Goal: Task Accomplishment & Management: Use online tool/utility

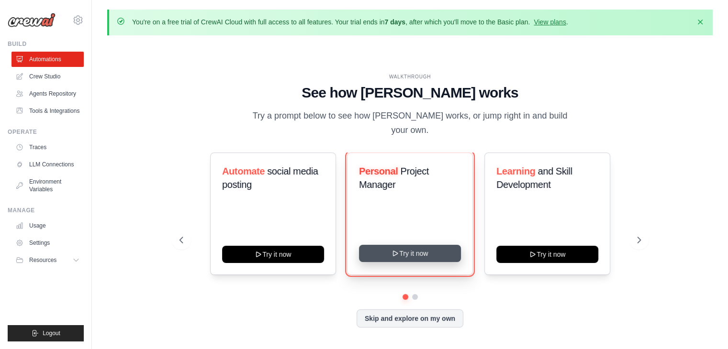
click at [417, 250] on button "Try it now" at bounding box center [410, 253] width 102 height 17
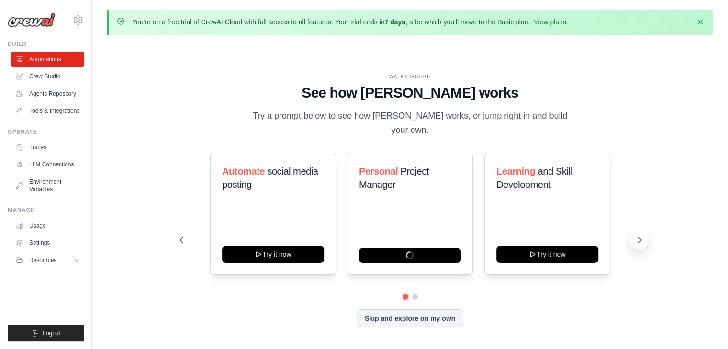
click at [636, 236] on icon at bounding box center [640, 241] width 10 height 10
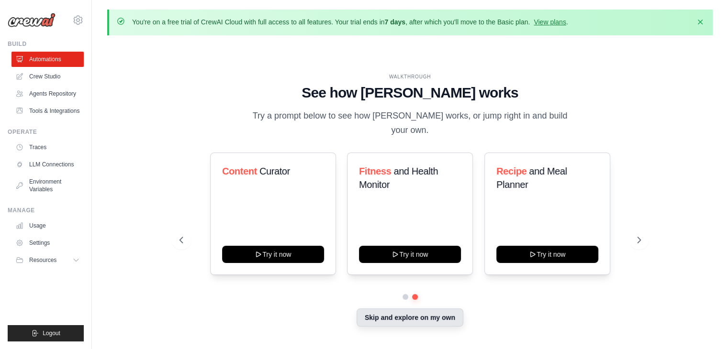
click at [423, 313] on button "Skip and explore on my own" at bounding box center [410, 318] width 107 height 18
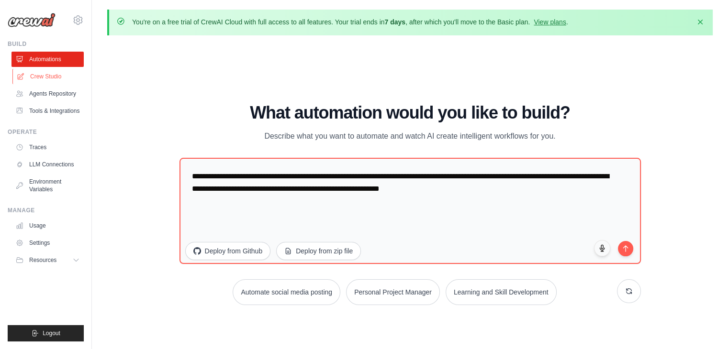
click at [59, 82] on link "Crew Studio" at bounding box center [48, 76] width 72 height 15
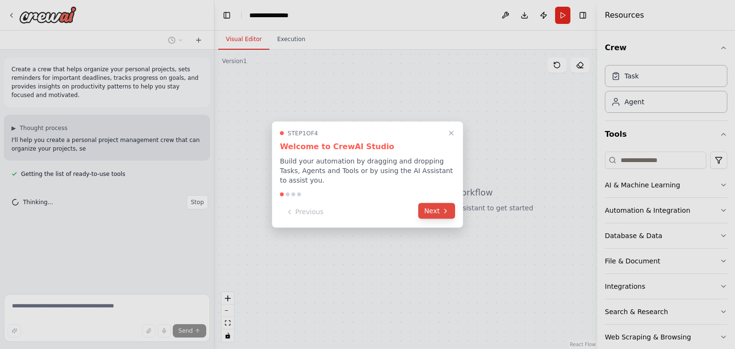
click at [451, 209] on button "Next" at bounding box center [436, 211] width 37 height 16
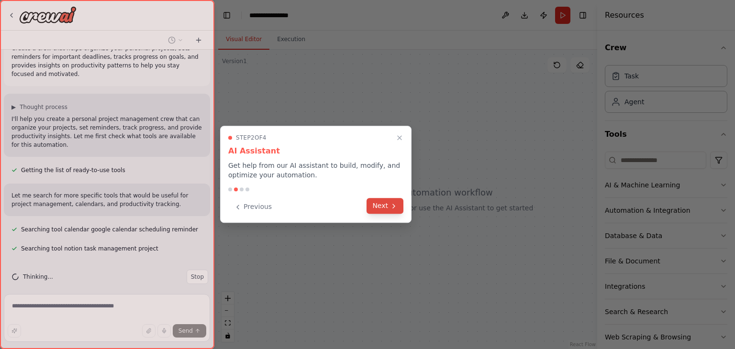
scroll to position [40, 0]
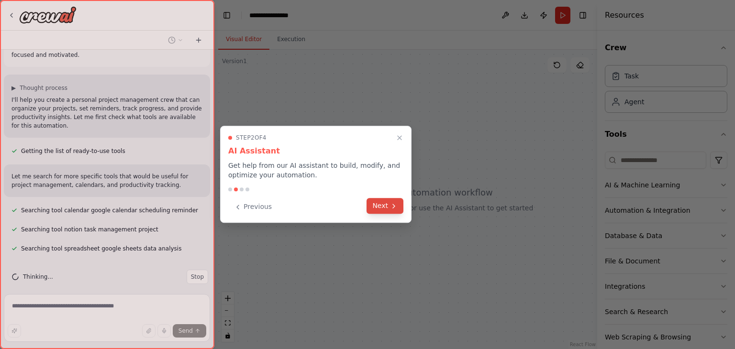
click at [379, 207] on button "Next" at bounding box center [385, 206] width 37 height 16
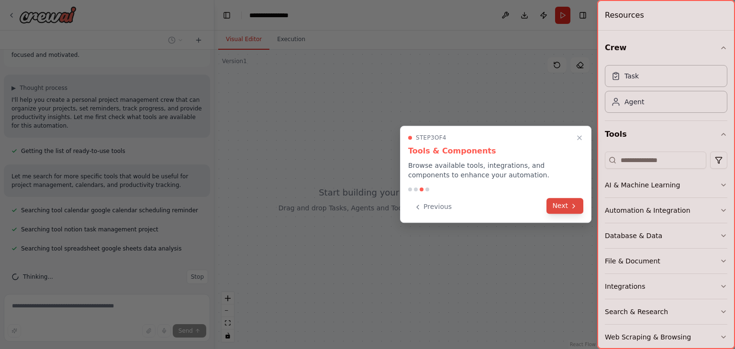
click at [553, 204] on button "Next" at bounding box center [565, 206] width 37 height 16
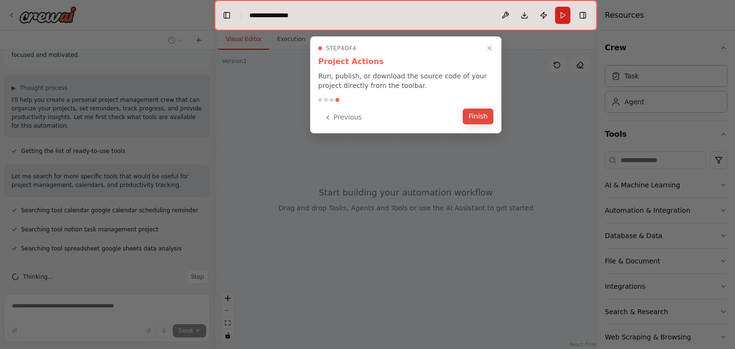
click at [484, 122] on button "Finish" at bounding box center [478, 117] width 31 height 16
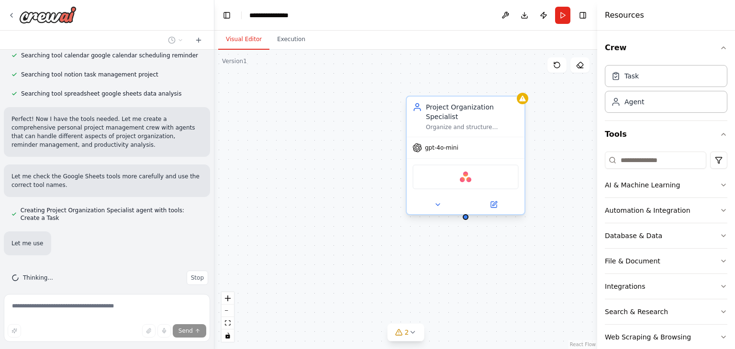
scroll to position [196, 0]
click at [437, 144] on span "gpt-4o-mini" at bounding box center [442, 148] width 34 height 8
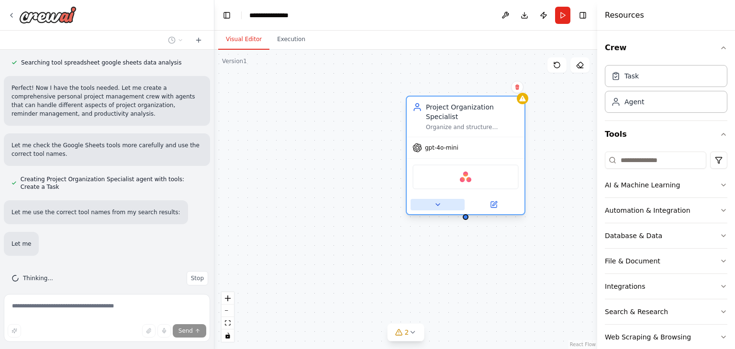
scroll to position [255, 0]
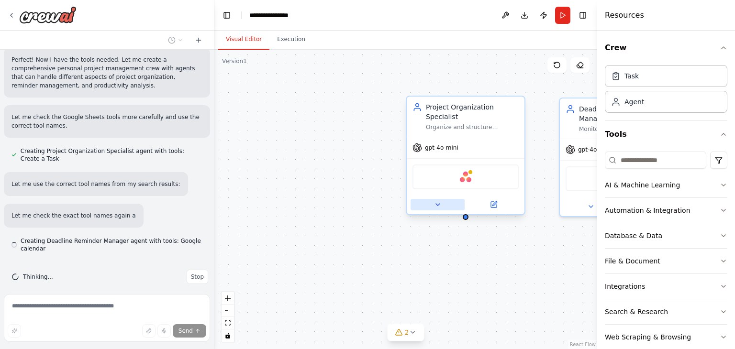
click at [437, 201] on icon at bounding box center [438, 205] width 8 height 8
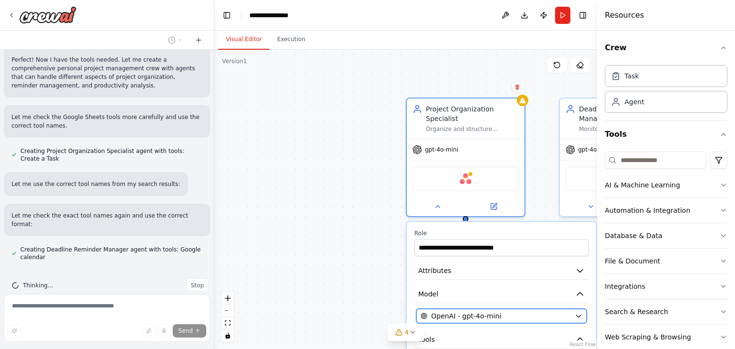
click at [479, 312] on span "OpenAI - gpt-4o-mini" at bounding box center [466, 317] width 70 height 10
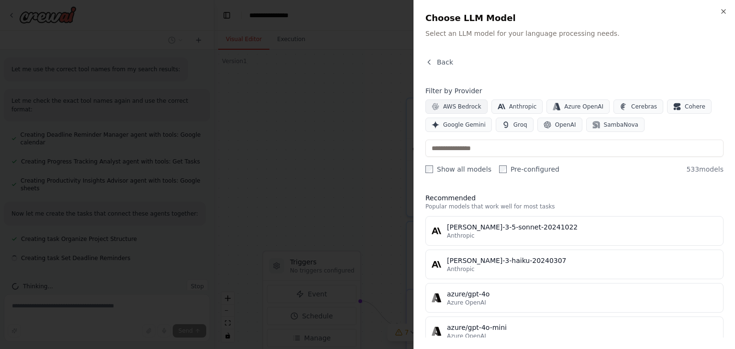
scroll to position [370, 0]
click at [468, 110] on span "AWS Bedrock" at bounding box center [462, 107] width 38 height 8
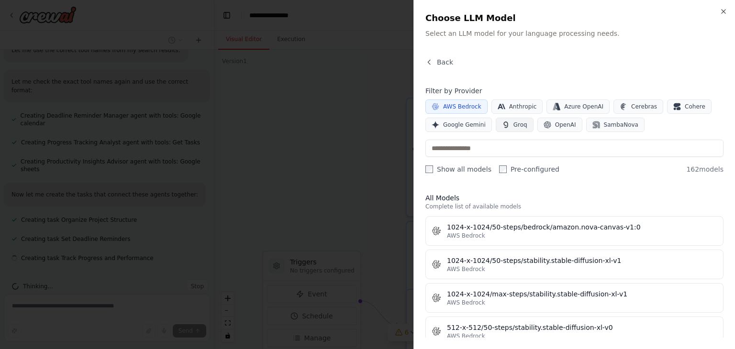
scroll to position [389, 0]
click at [596, 118] on button "SambaNova" at bounding box center [615, 125] width 58 height 14
click at [451, 104] on span "AWS Bedrock" at bounding box center [462, 107] width 38 height 8
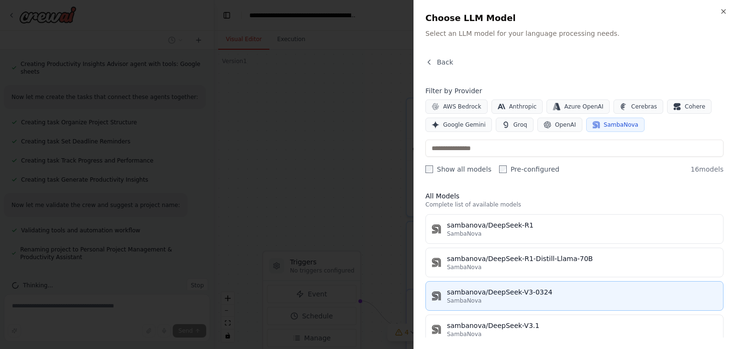
scroll to position [0, 0]
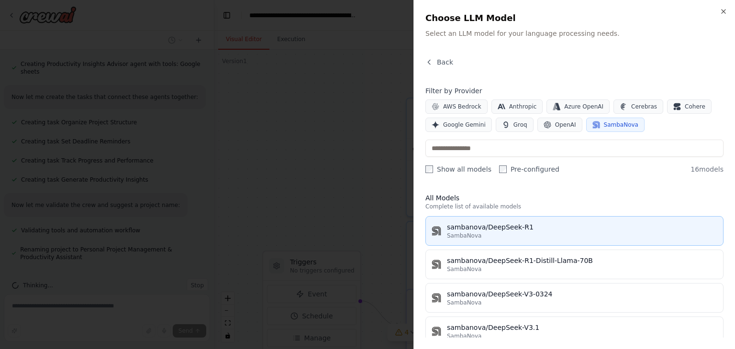
click at [561, 240] on button "sambanova/DeepSeek-R1 SambaNova" at bounding box center [575, 231] width 298 height 30
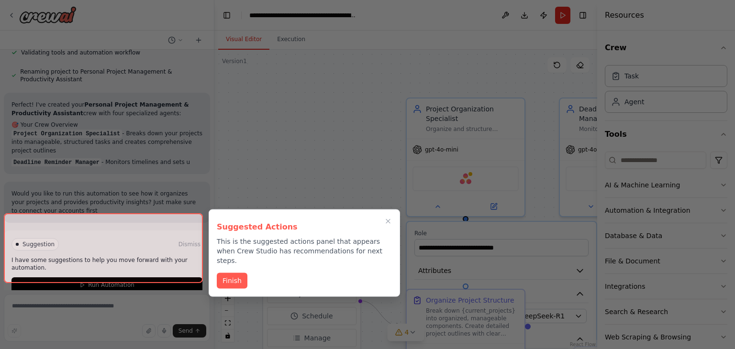
click at [183, 226] on div at bounding box center [103, 249] width 199 height 70
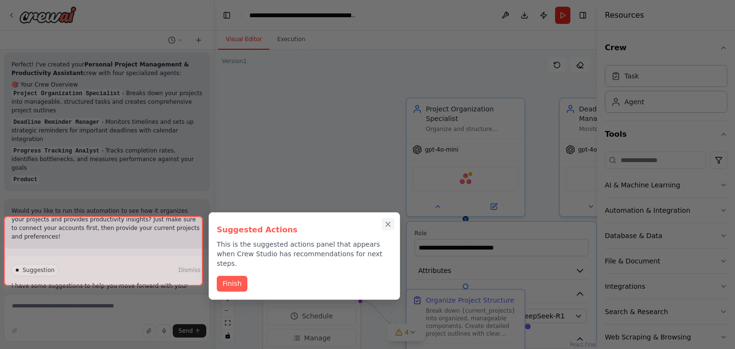
click at [391, 223] on icon "Close walkthrough" at bounding box center [388, 224] width 9 height 9
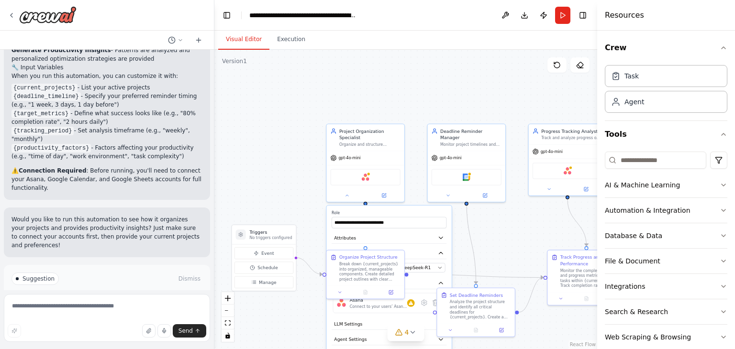
scroll to position [931, 0]
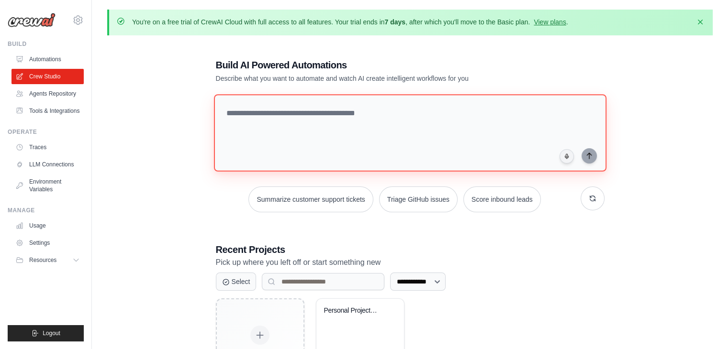
click at [354, 114] on textarea at bounding box center [410, 133] width 393 height 78
paste textarea "**********"
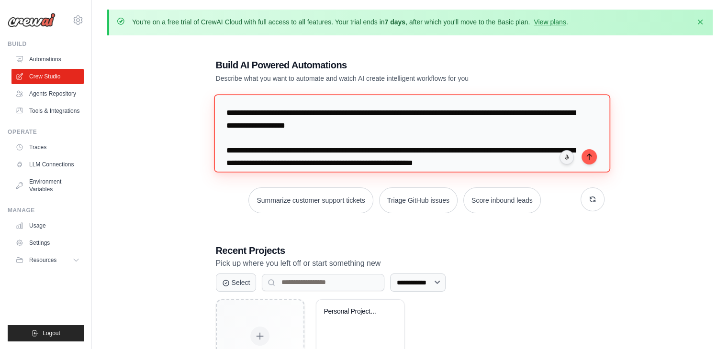
drag, startPoint x: 268, startPoint y: 113, endPoint x: 262, endPoint y: 113, distance: 5.7
click at [262, 113] on textarea "**********" at bounding box center [412, 133] width 396 height 78
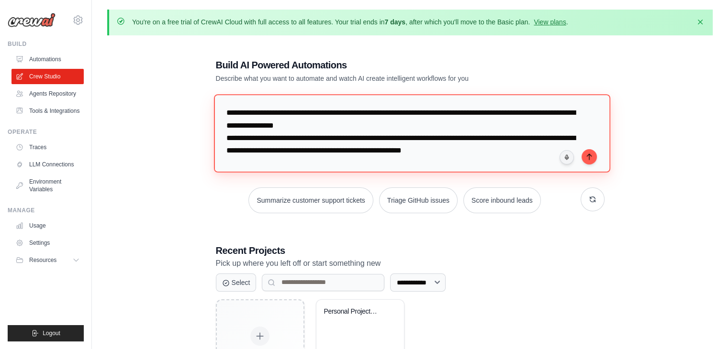
click at [372, 130] on textarea "**********" at bounding box center [412, 133] width 396 height 78
click at [524, 156] on textarea "**********" at bounding box center [412, 133] width 396 height 78
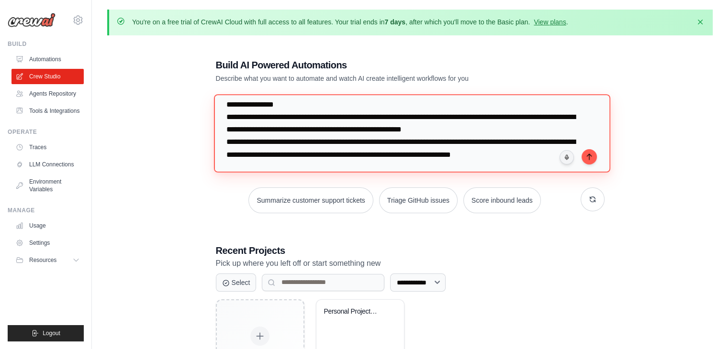
scroll to position [22, 0]
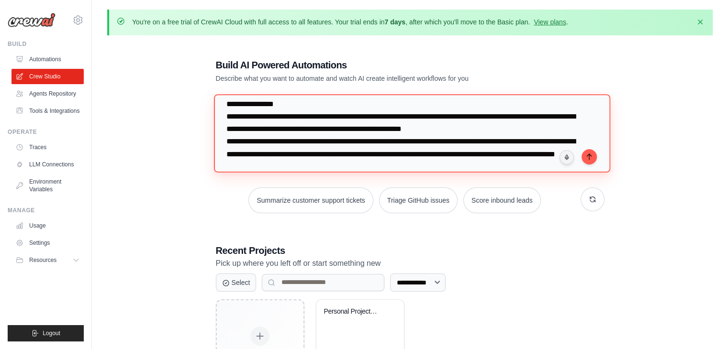
click at [483, 142] on textarea "**********" at bounding box center [412, 133] width 396 height 78
click at [374, 145] on textarea "**********" at bounding box center [412, 133] width 396 height 78
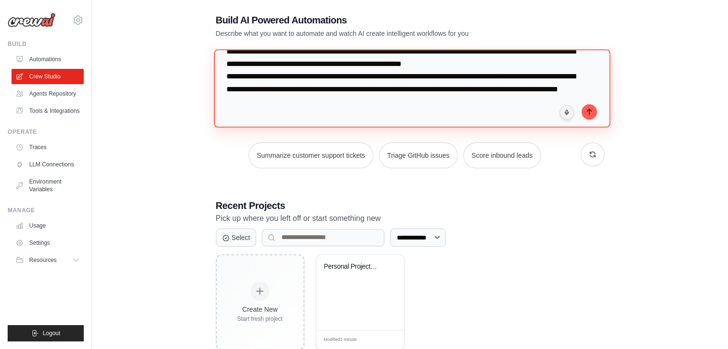
scroll to position [48, 0]
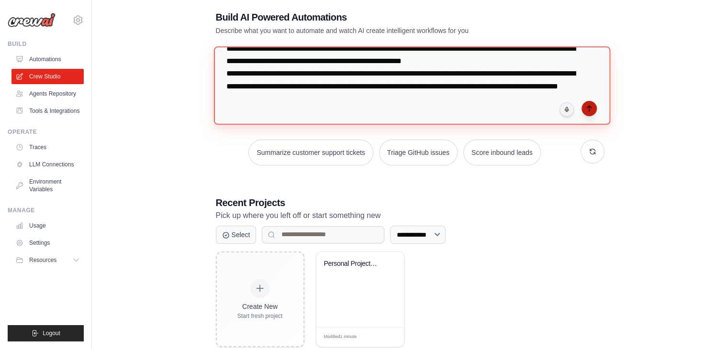
type textarea "**********"
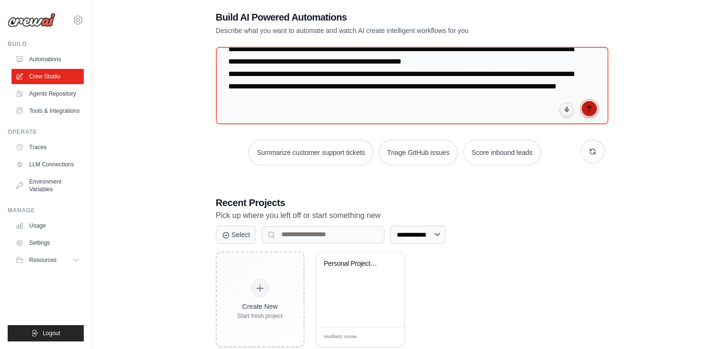
click at [589, 110] on icon "submit" at bounding box center [590, 109] width 8 height 8
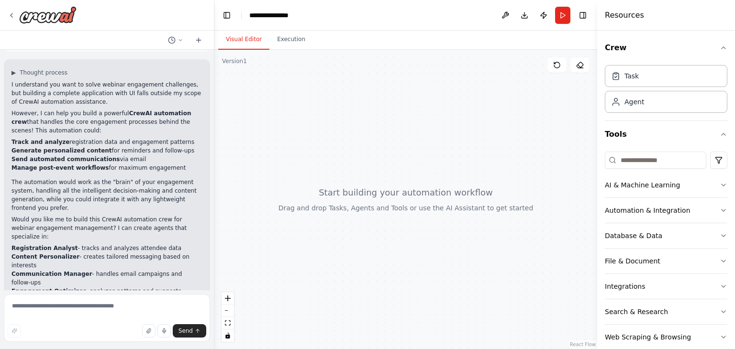
scroll to position [101, 0]
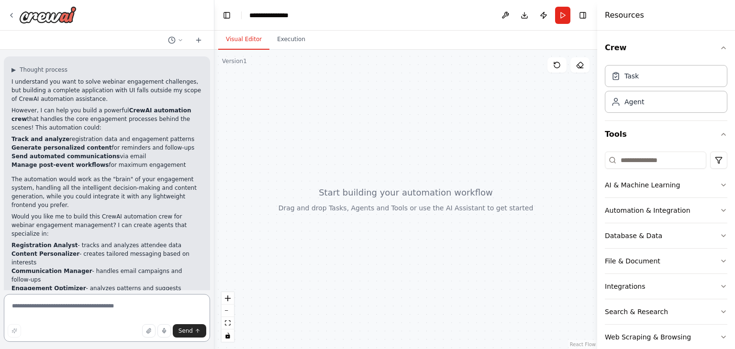
click at [60, 302] on textarea at bounding box center [107, 318] width 206 height 48
type textarea "**********"
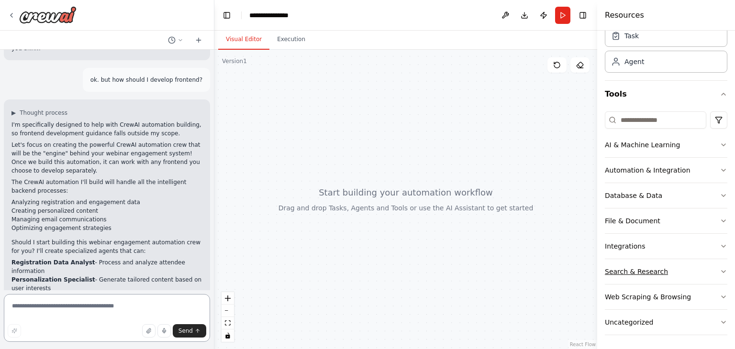
scroll to position [385, 0]
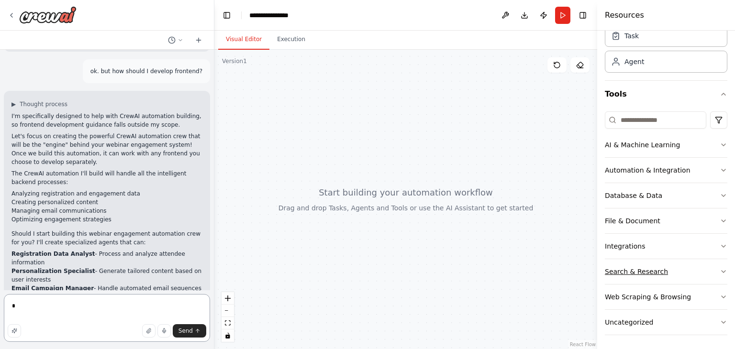
type textarea "**"
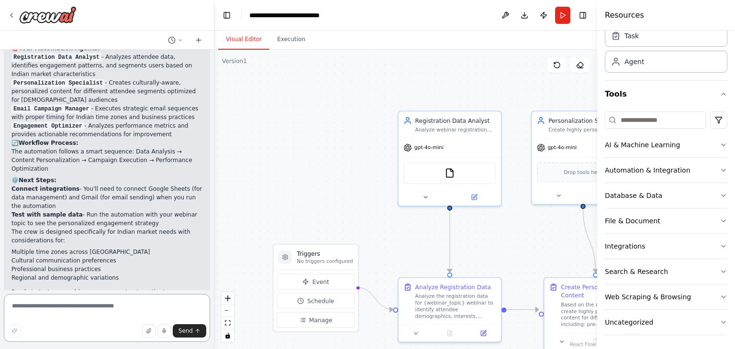
scroll to position [1496, 0]
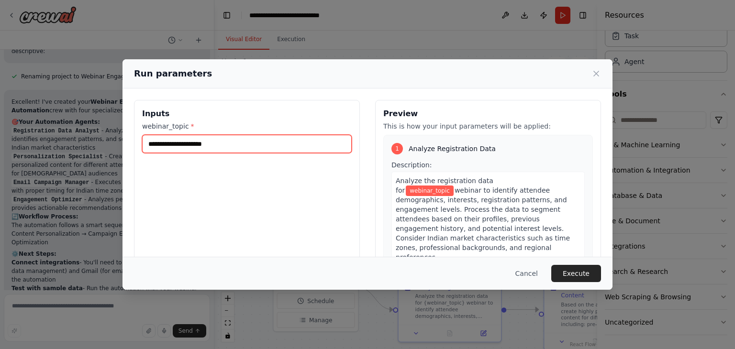
drag, startPoint x: 275, startPoint y: 138, endPoint x: 226, endPoint y: 148, distance: 50.4
click at [226, 148] on input "webinar_topic *" at bounding box center [247, 144] width 210 height 18
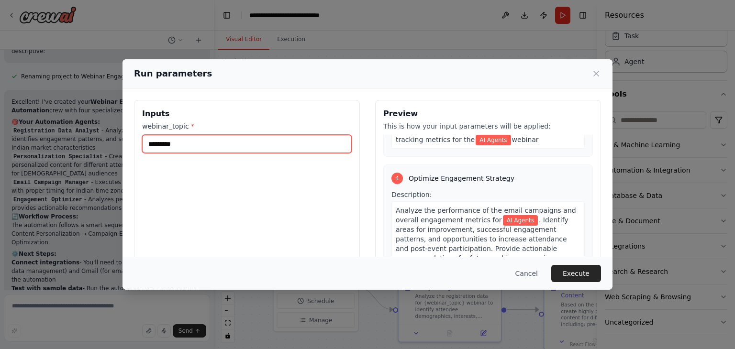
scroll to position [595, 0]
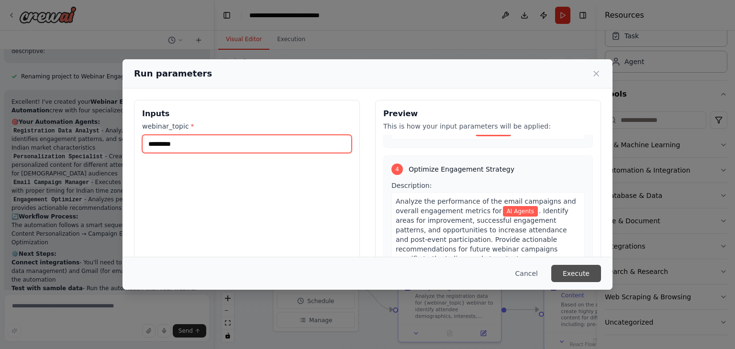
type input "*********"
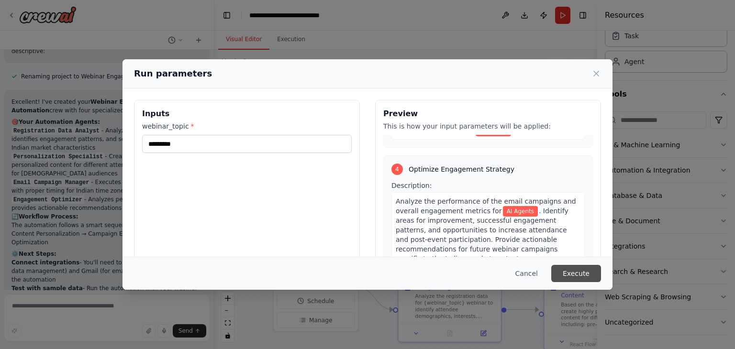
click at [571, 267] on button "Execute" at bounding box center [577, 273] width 50 height 17
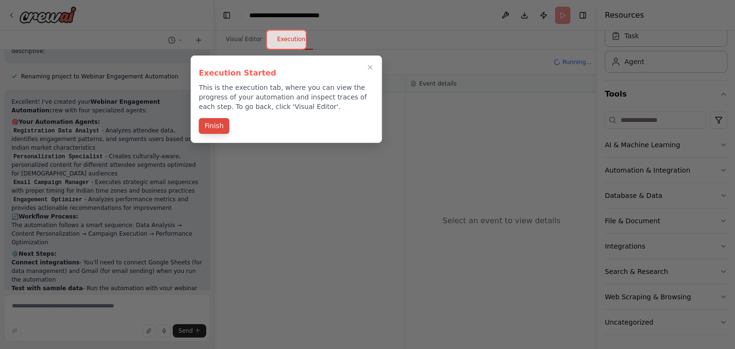
click at [213, 119] on button "Finish" at bounding box center [214, 126] width 31 height 16
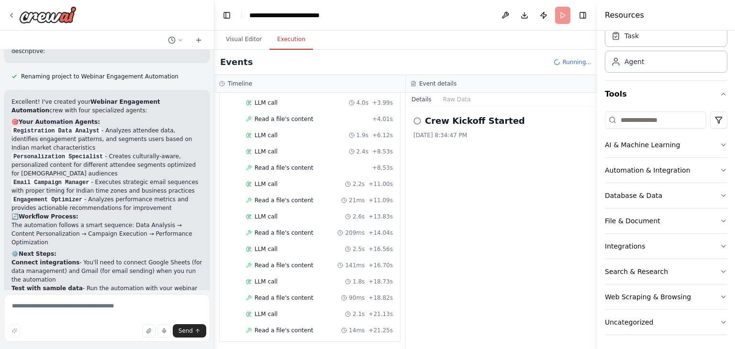
scroll to position [80, 0]
click at [673, 249] on button "Integrations" at bounding box center [666, 246] width 123 height 25
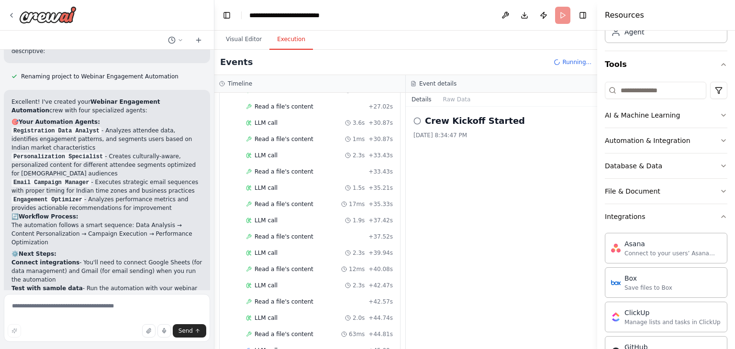
scroll to position [402, 0]
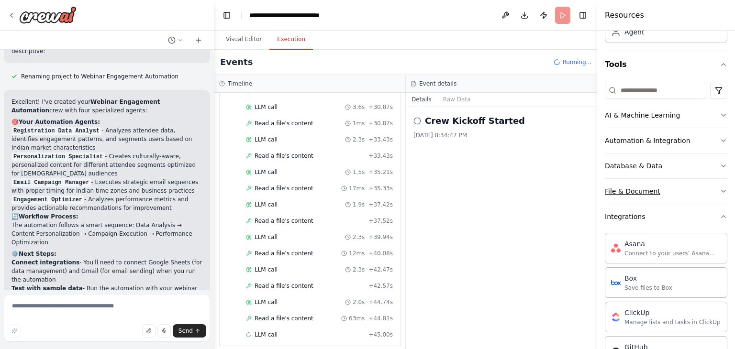
click at [665, 196] on button "File & Document" at bounding box center [666, 191] width 123 height 25
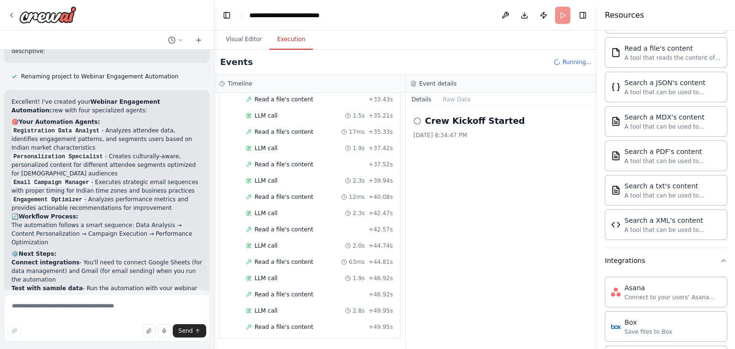
scroll to position [0, 0]
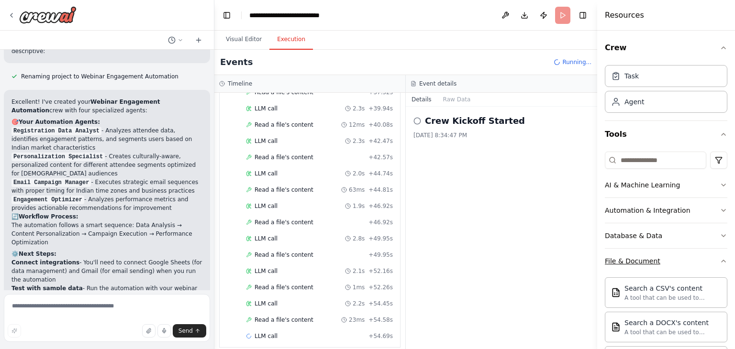
click at [652, 257] on div "File & Document" at bounding box center [633, 262] width 56 height 10
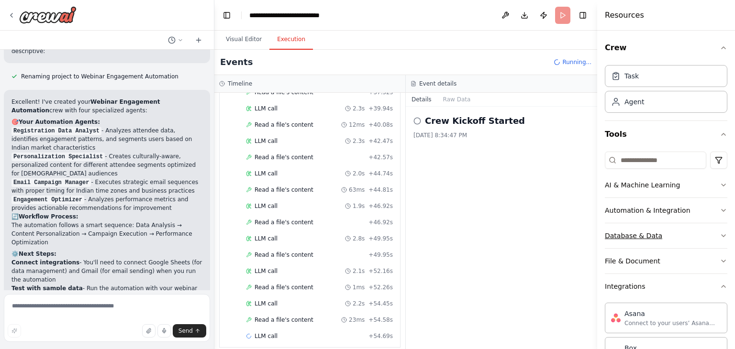
click at [655, 244] on button "Database & Data" at bounding box center [666, 236] width 123 height 25
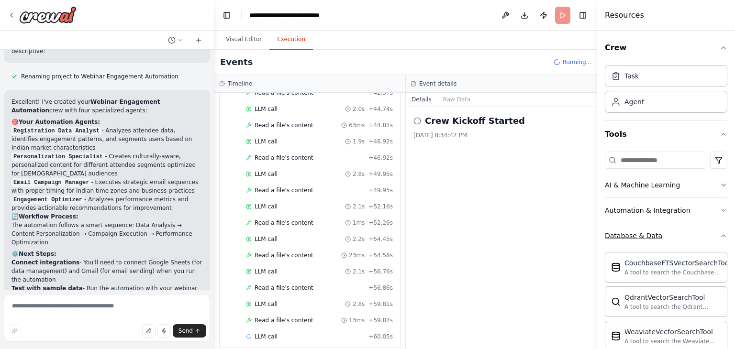
click at [675, 234] on button "Database & Data" at bounding box center [666, 236] width 123 height 25
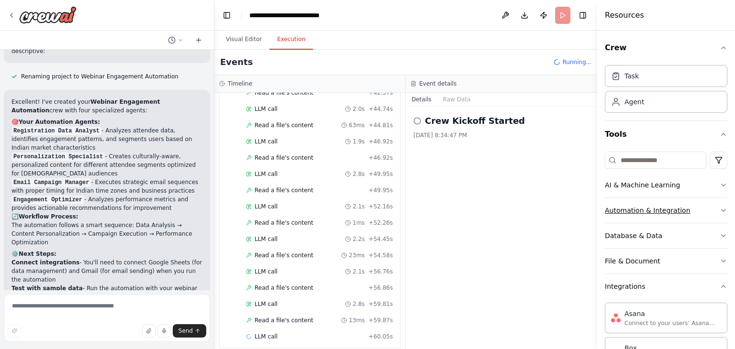
click at [697, 208] on button "Automation & Integration" at bounding box center [666, 210] width 123 height 25
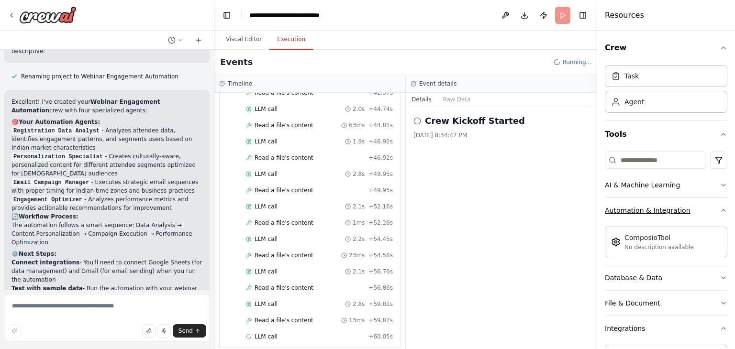
click at [697, 207] on button "Automation & Integration" at bounding box center [666, 210] width 123 height 25
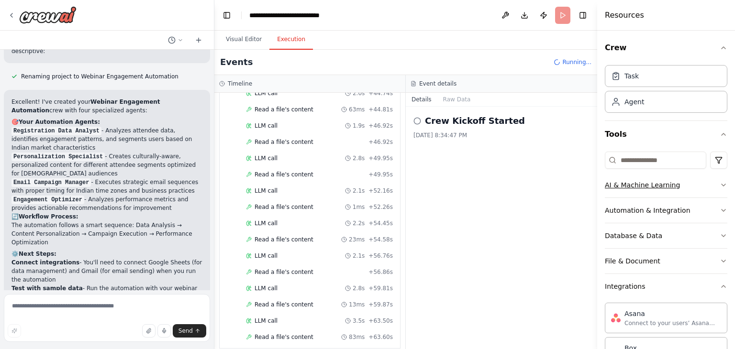
click at [694, 192] on button "AI & Machine Learning" at bounding box center [666, 185] width 123 height 25
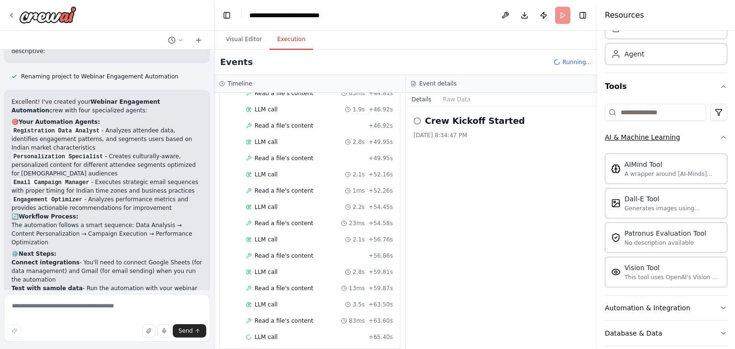
click at [687, 142] on button "AI & Machine Learning" at bounding box center [666, 137] width 123 height 25
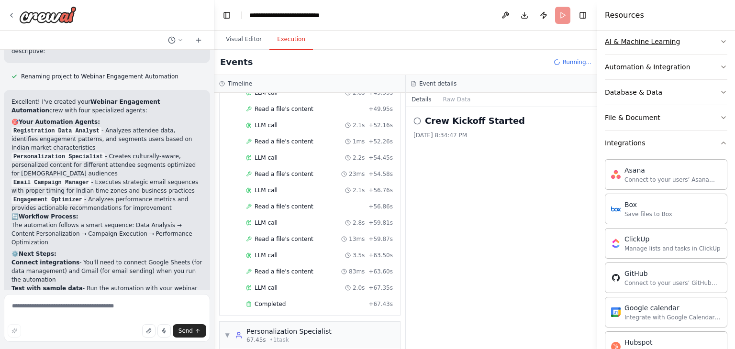
click at [687, 142] on button "Integrations" at bounding box center [666, 143] width 123 height 25
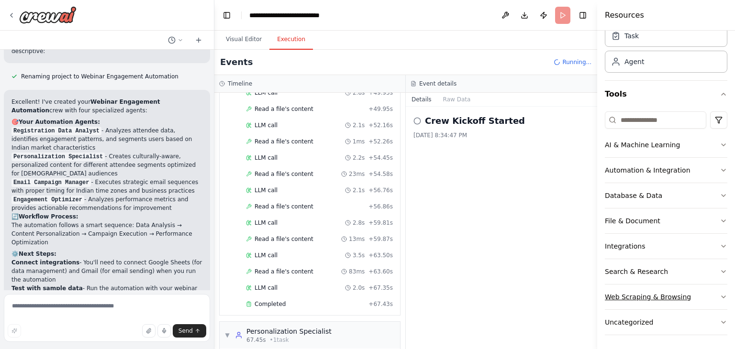
click at [685, 295] on button "Web Scraping & Browsing" at bounding box center [666, 297] width 123 height 25
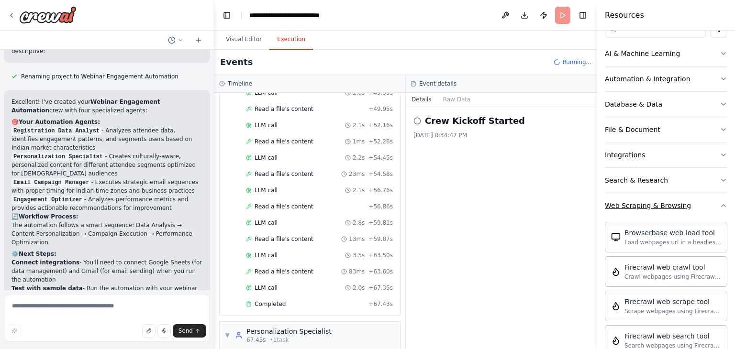
click at [665, 211] on button "Web Scraping & Browsing" at bounding box center [666, 205] width 123 height 25
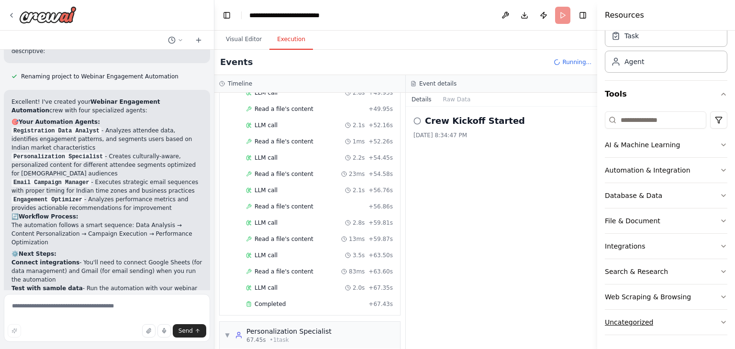
click at [656, 324] on button "Uncategorized" at bounding box center [666, 322] width 123 height 25
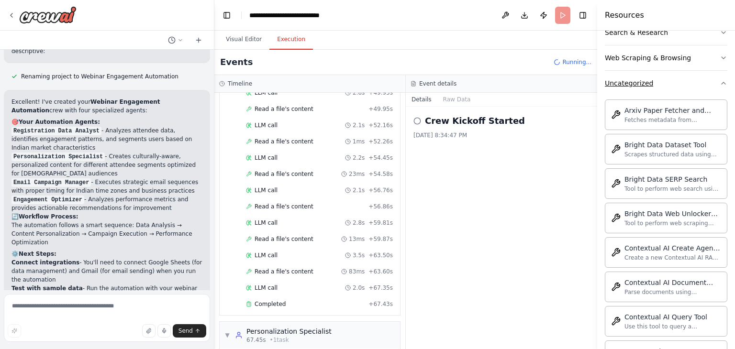
click at [663, 80] on button "Uncategorized" at bounding box center [666, 83] width 123 height 25
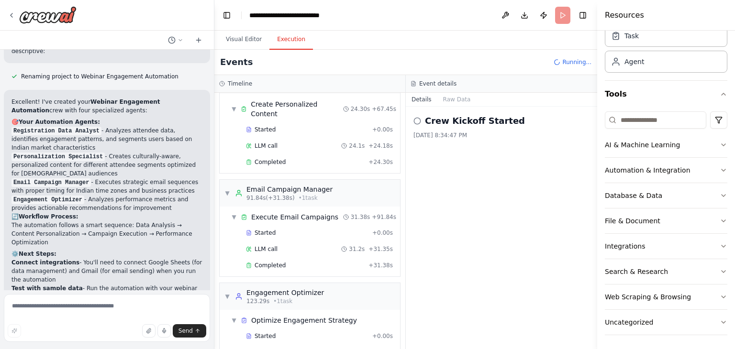
scroll to position [935, 0]
